Goal: Information Seeking & Learning: Learn about a topic

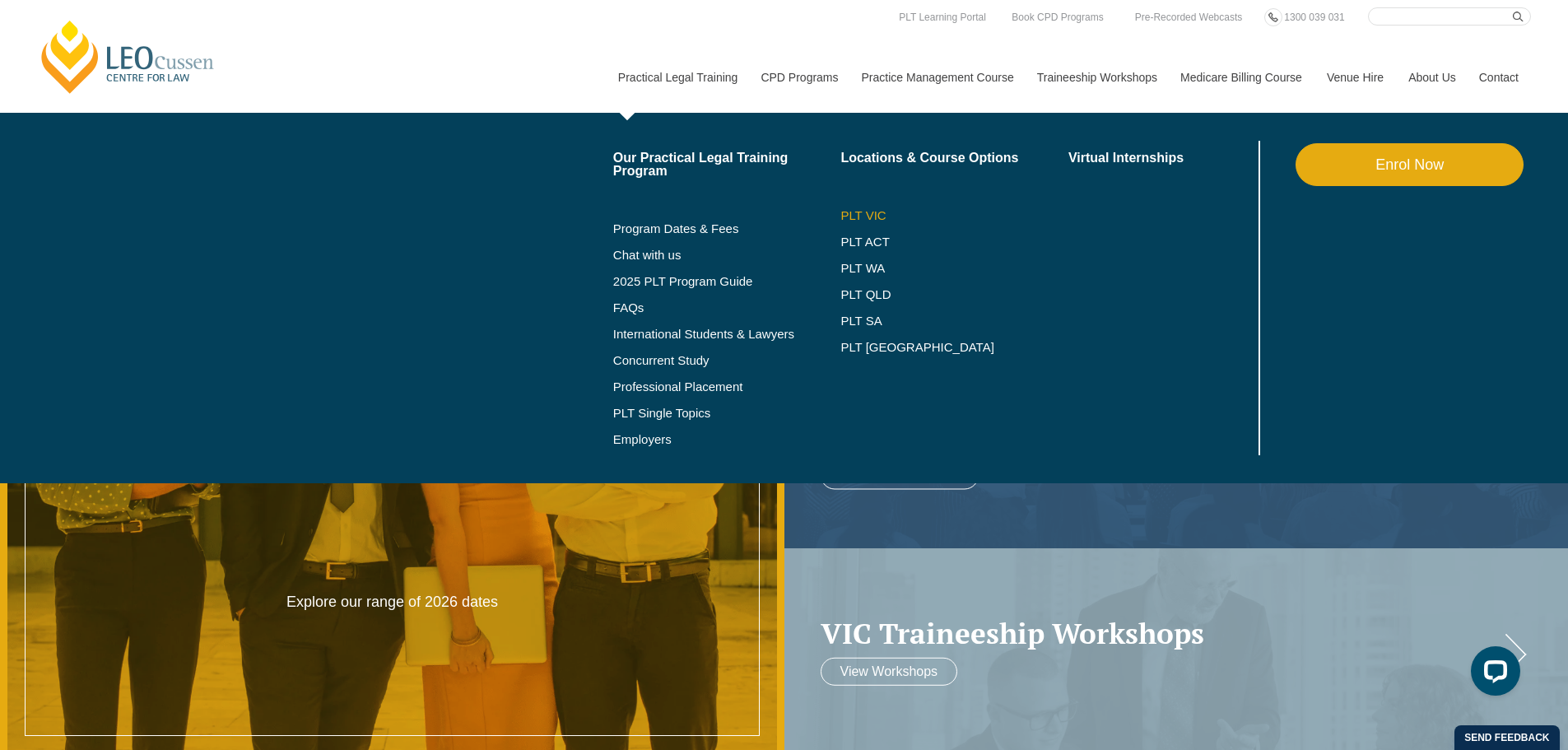
click at [880, 216] on link "PLT VIC" at bounding box center [954, 216] width 228 height 13
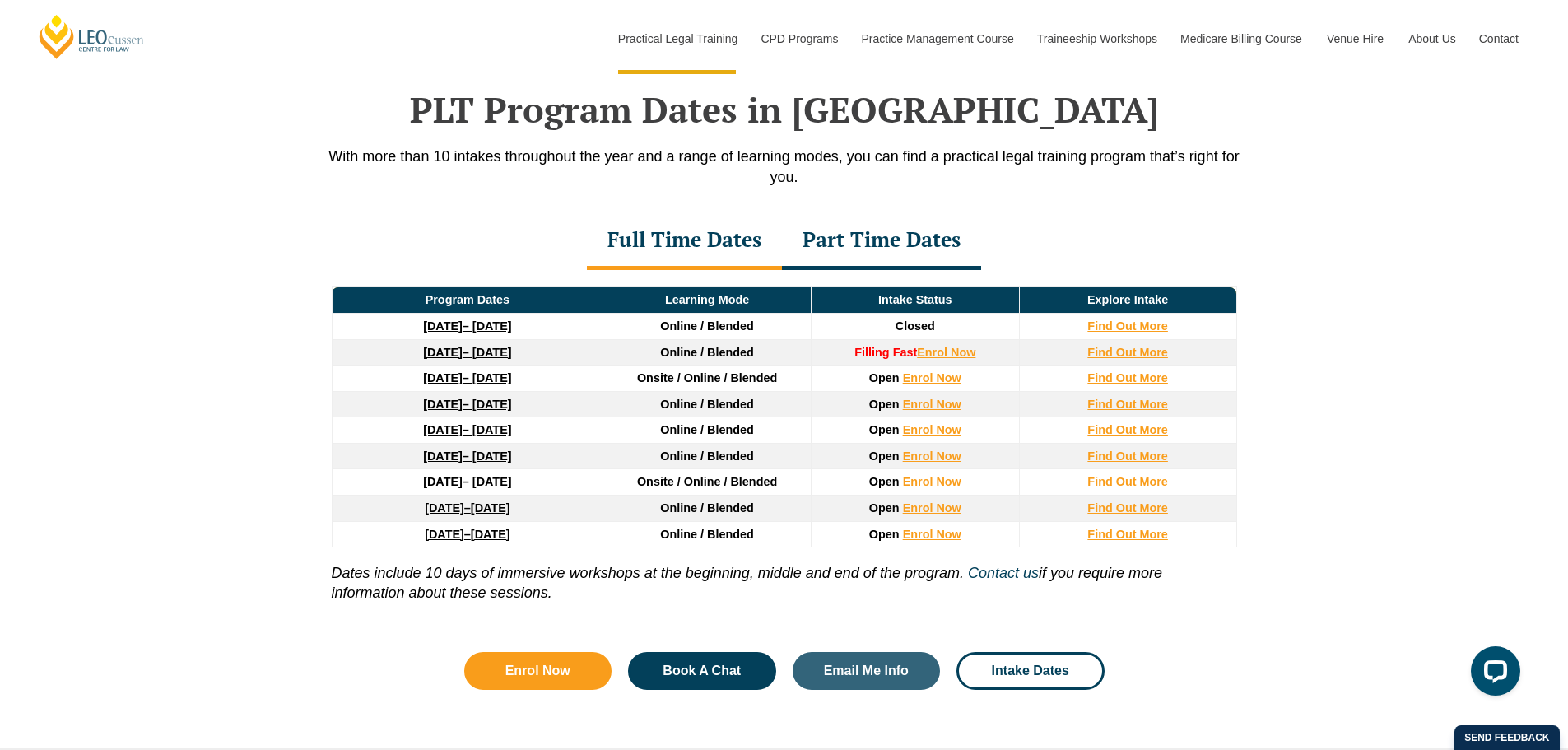
scroll to position [2141, 0]
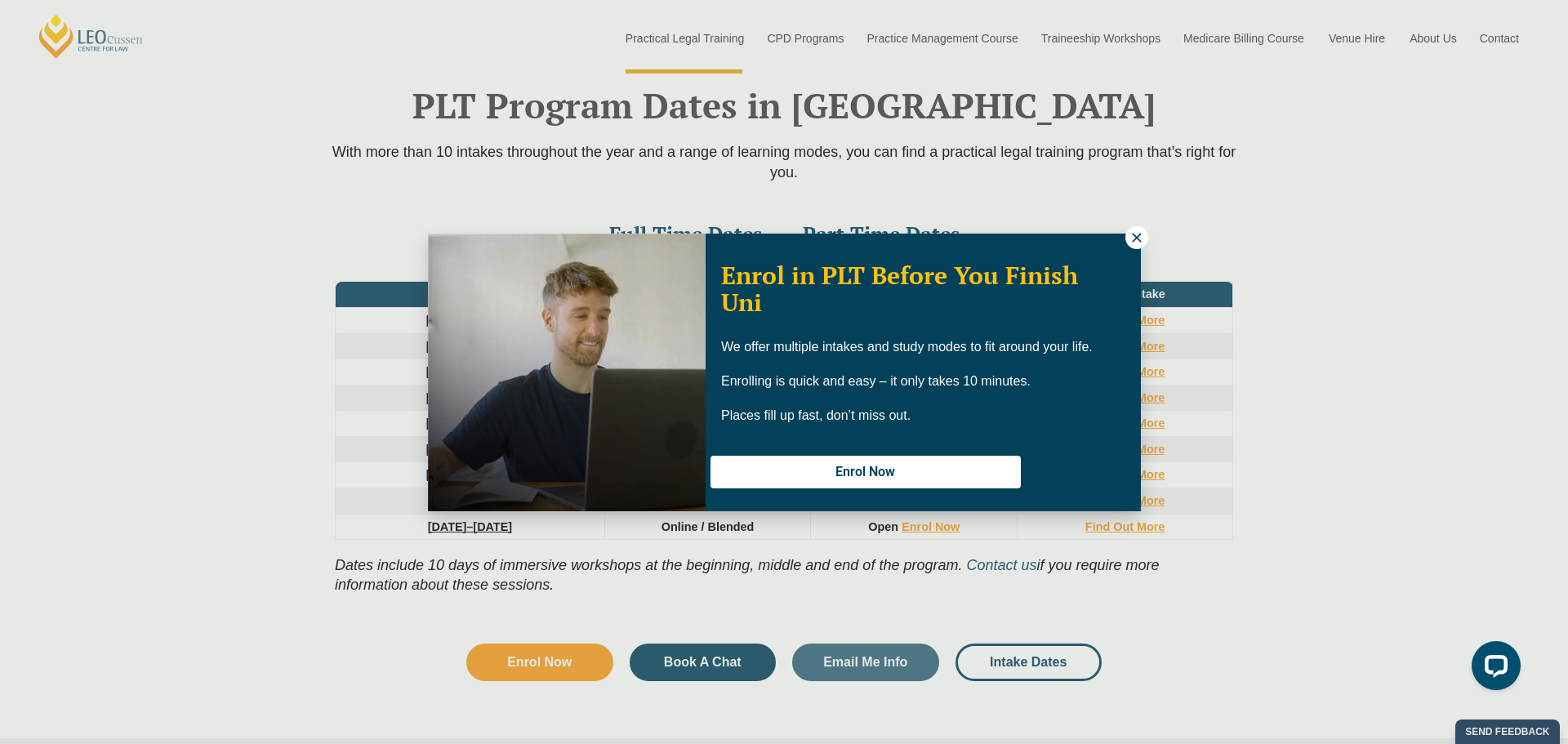
drag, startPoint x: 372, startPoint y: 377, endPoint x: 469, endPoint y: 375, distance: 97.0
click at [1135, 240] on icon at bounding box center [1136, 238] width 9 height 9
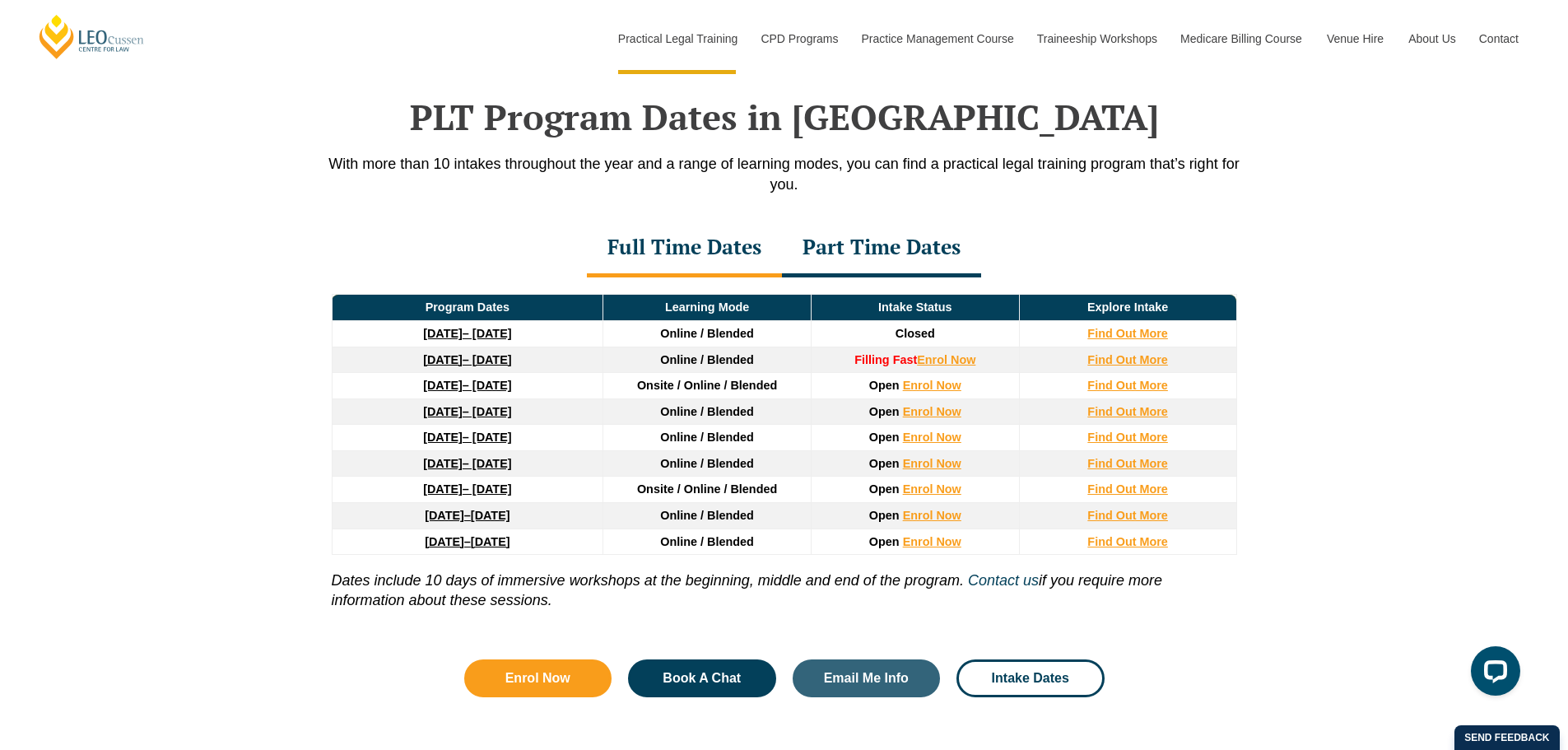
scroll to position [2141, 0]
